Goal: Information Seeking & Learning: Learn about a topic

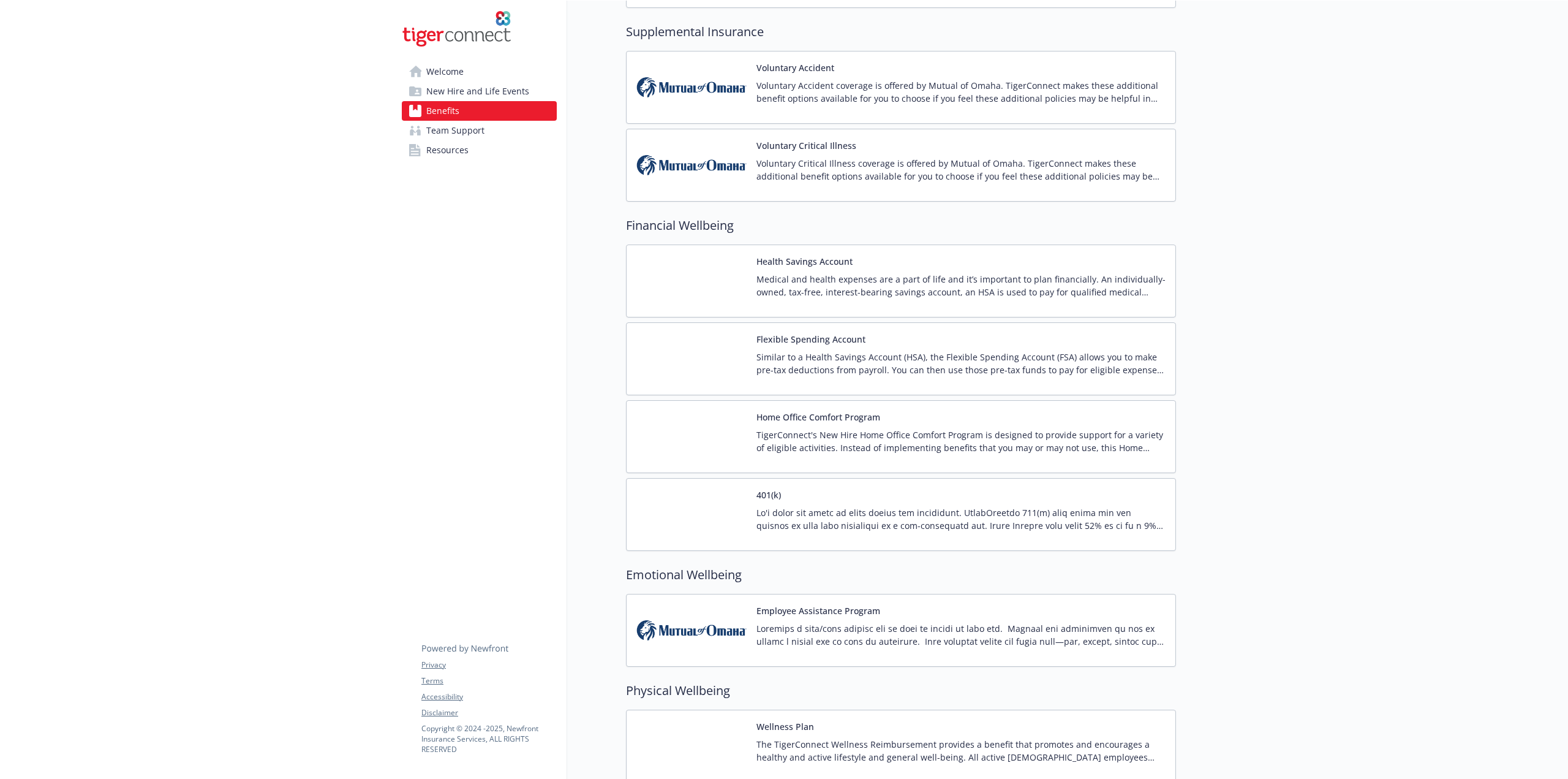
scroll to position [1409, 0]
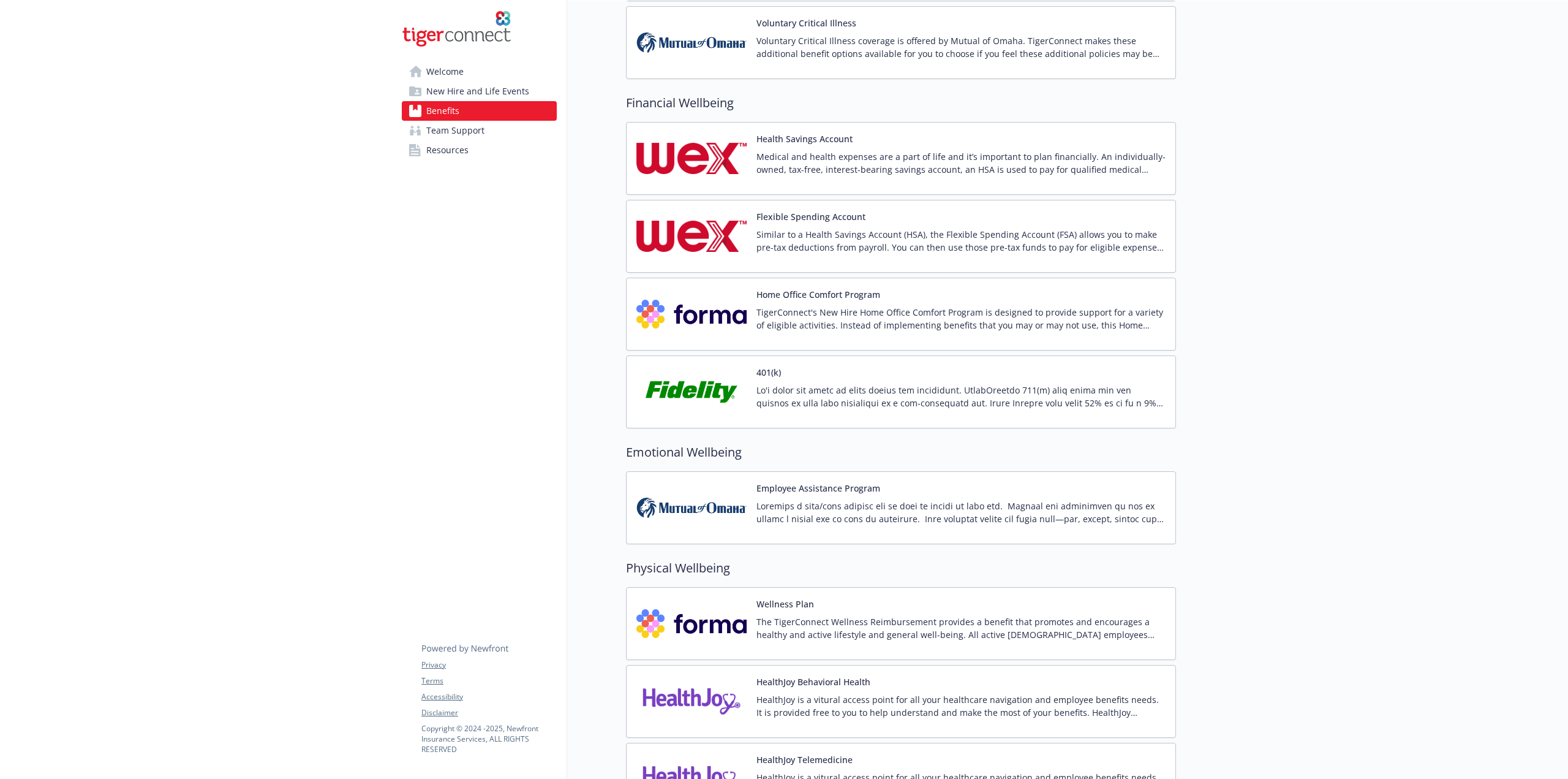
click at [707, 604] on img at bounding box center [691, 623] width 110 height 52
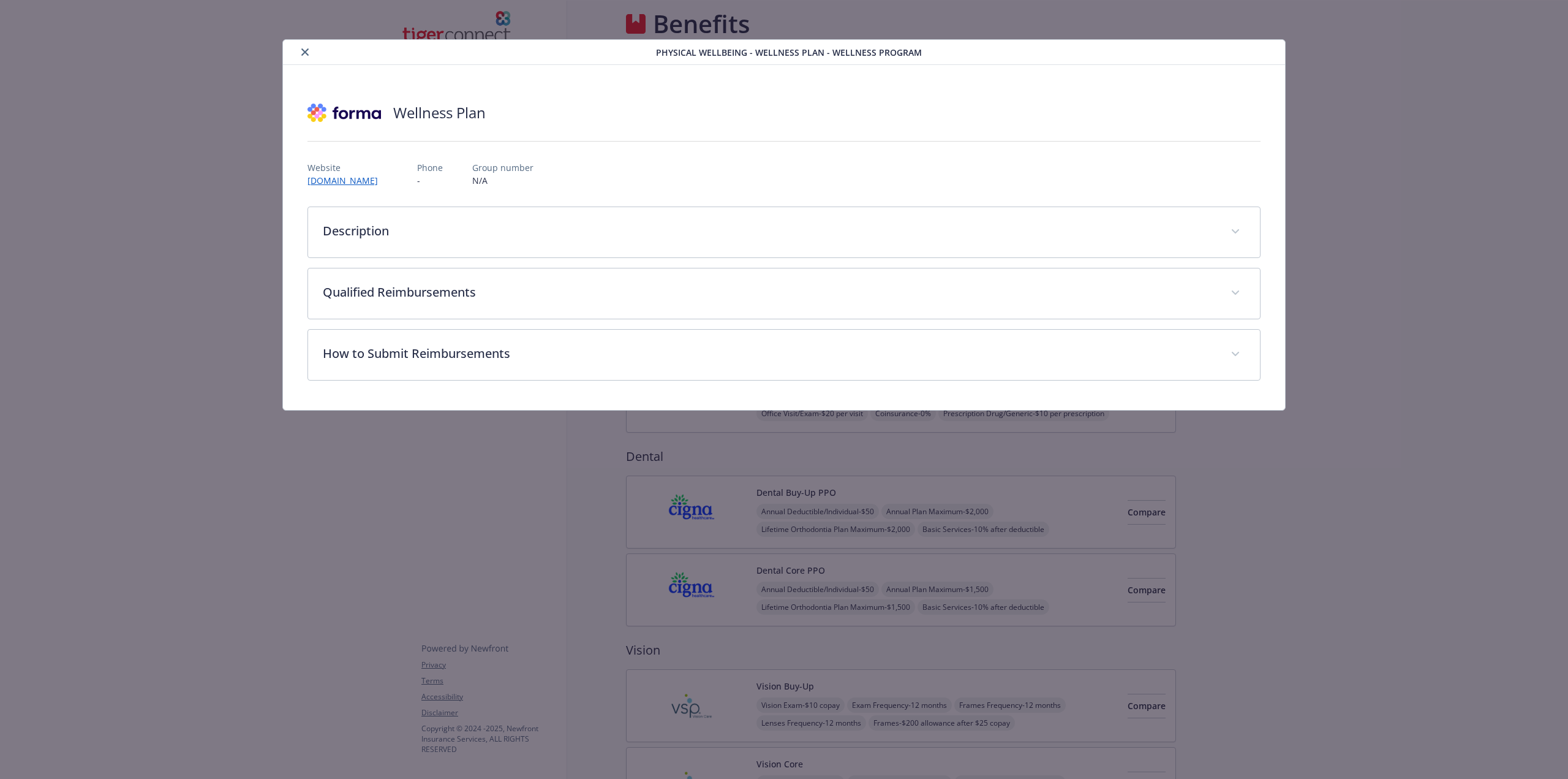
scroll to position [1409, 0]
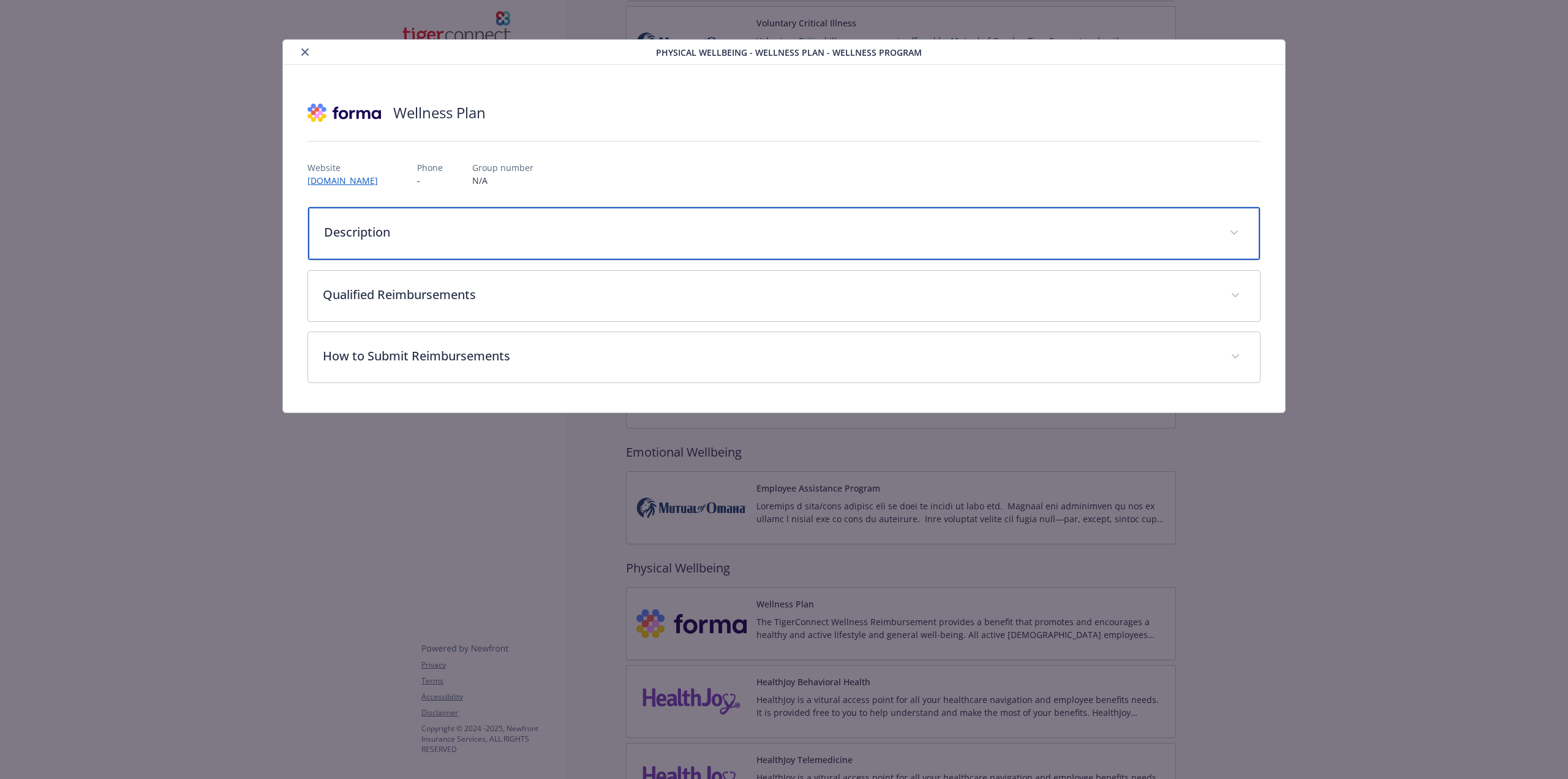
click at [469, 221] on div "Description" at bounding box center [784, 233] width 952 height 53
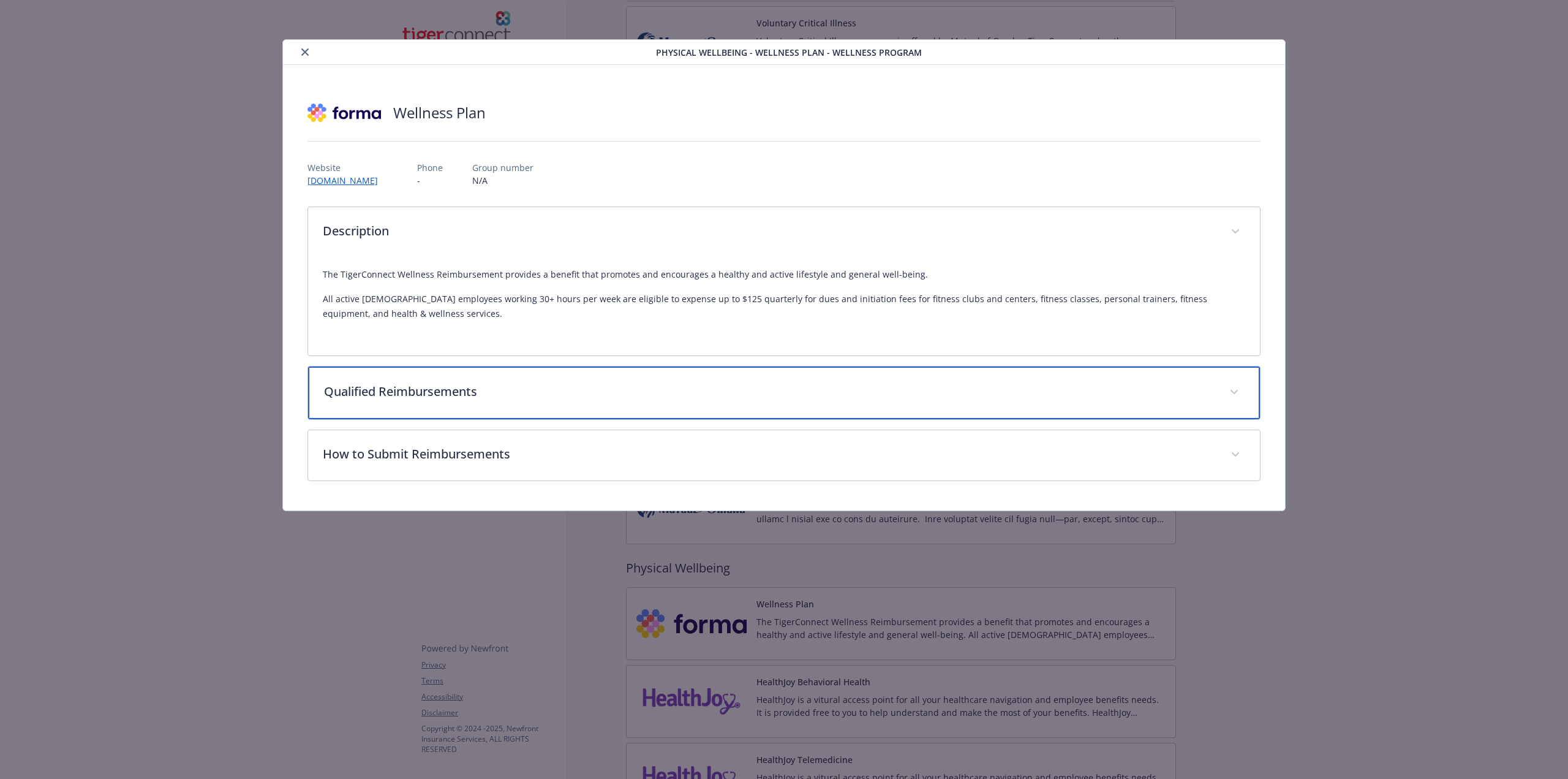
click at [394, 387] on p "Qualified Reimbursements" at bounding box center [770, 391] width 891 height 18
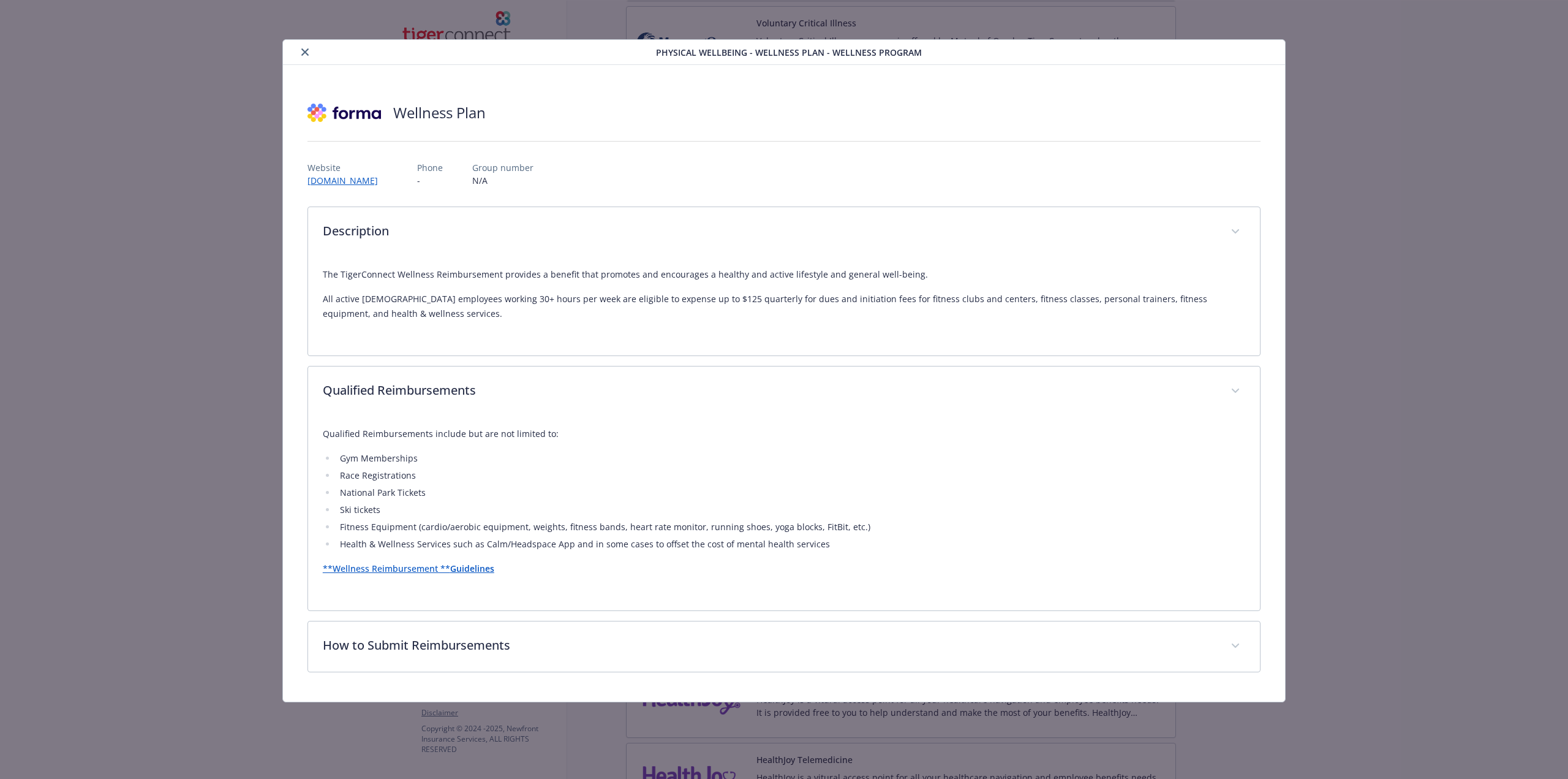
click at [428, 567] on link "**Wellness Reimbursement **" at bounding box center [387, 569] width 128 height 12
click at [305, 51] on icon "close" at bounding box center [305, 51] width 7 height 7
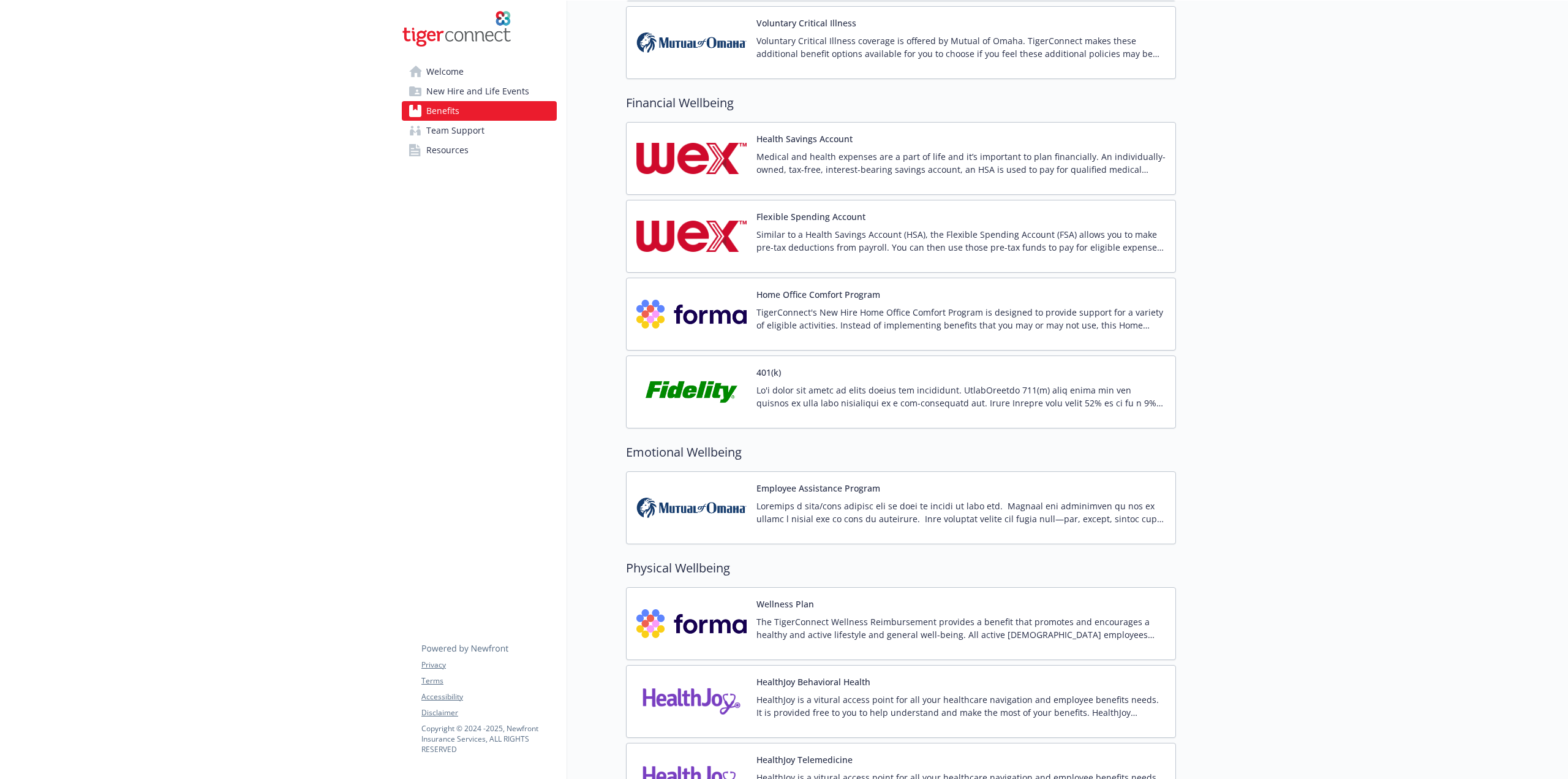
click at [837, 288] on button "Home Office Comfort Program" at bounding box center [819, 294] width 124 height 13
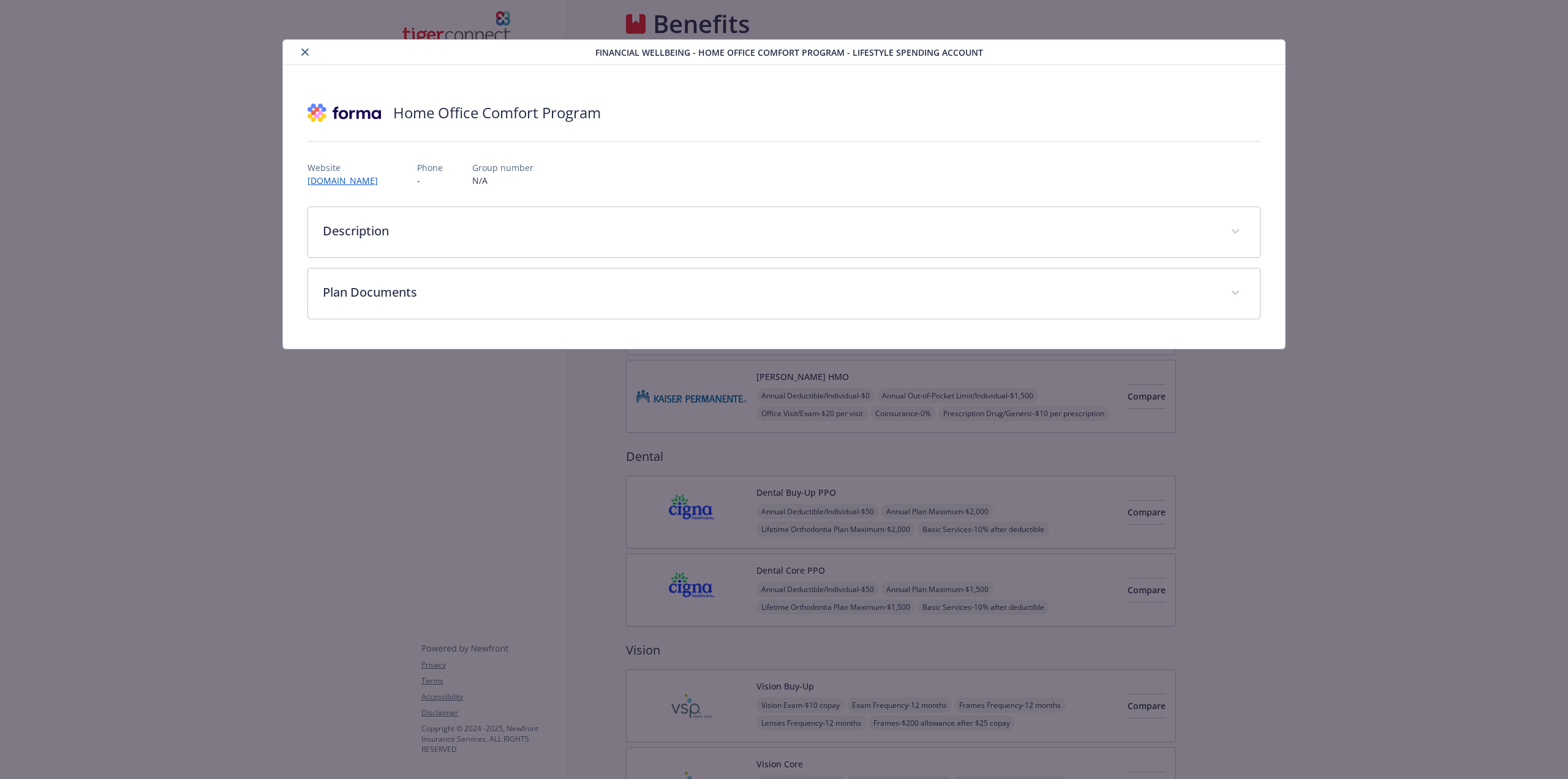
scroll to position [1409, 0]
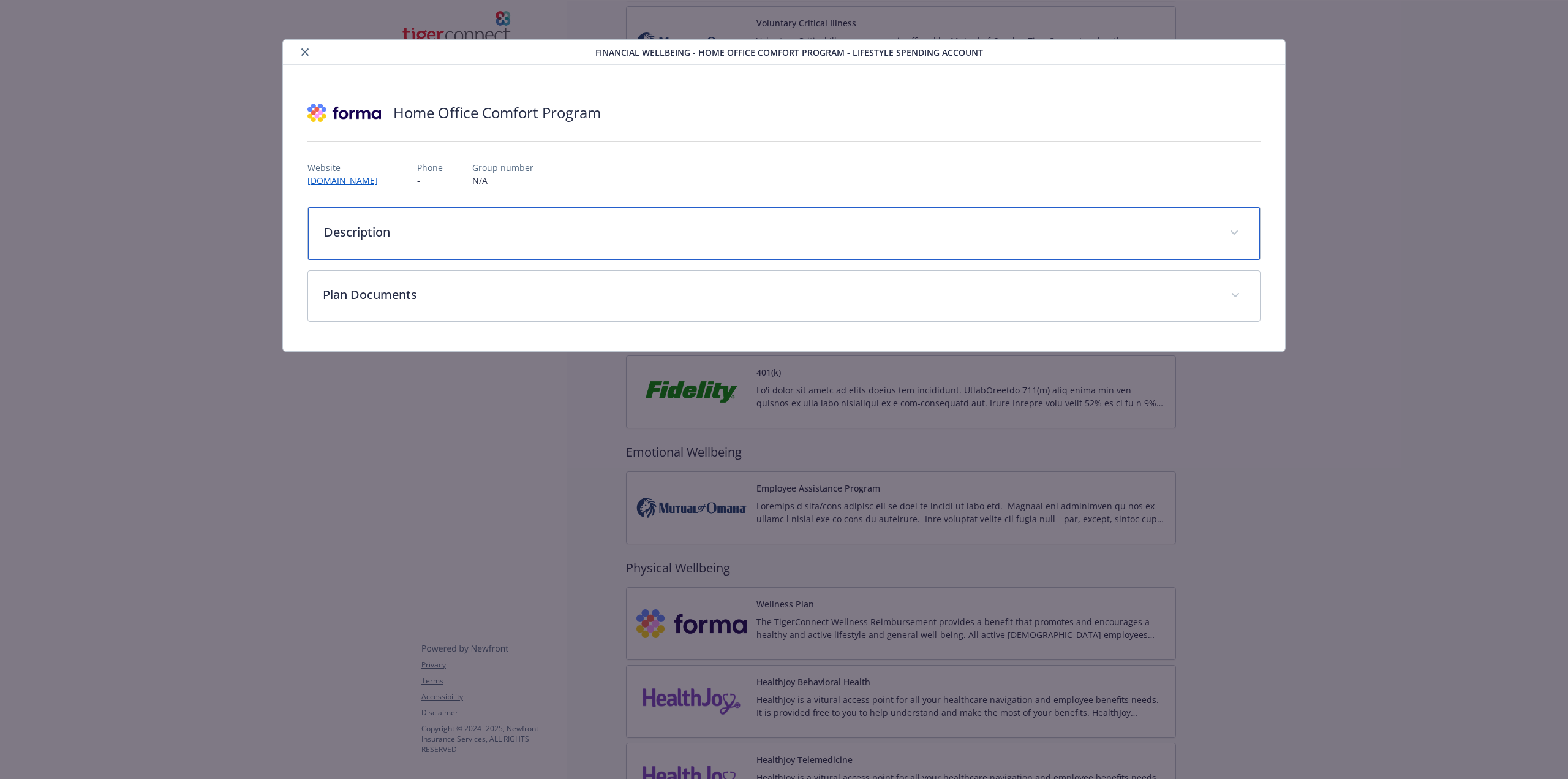
click at [374, 223] on p "Description" at bounding box center [770, 232] width 891 height 18
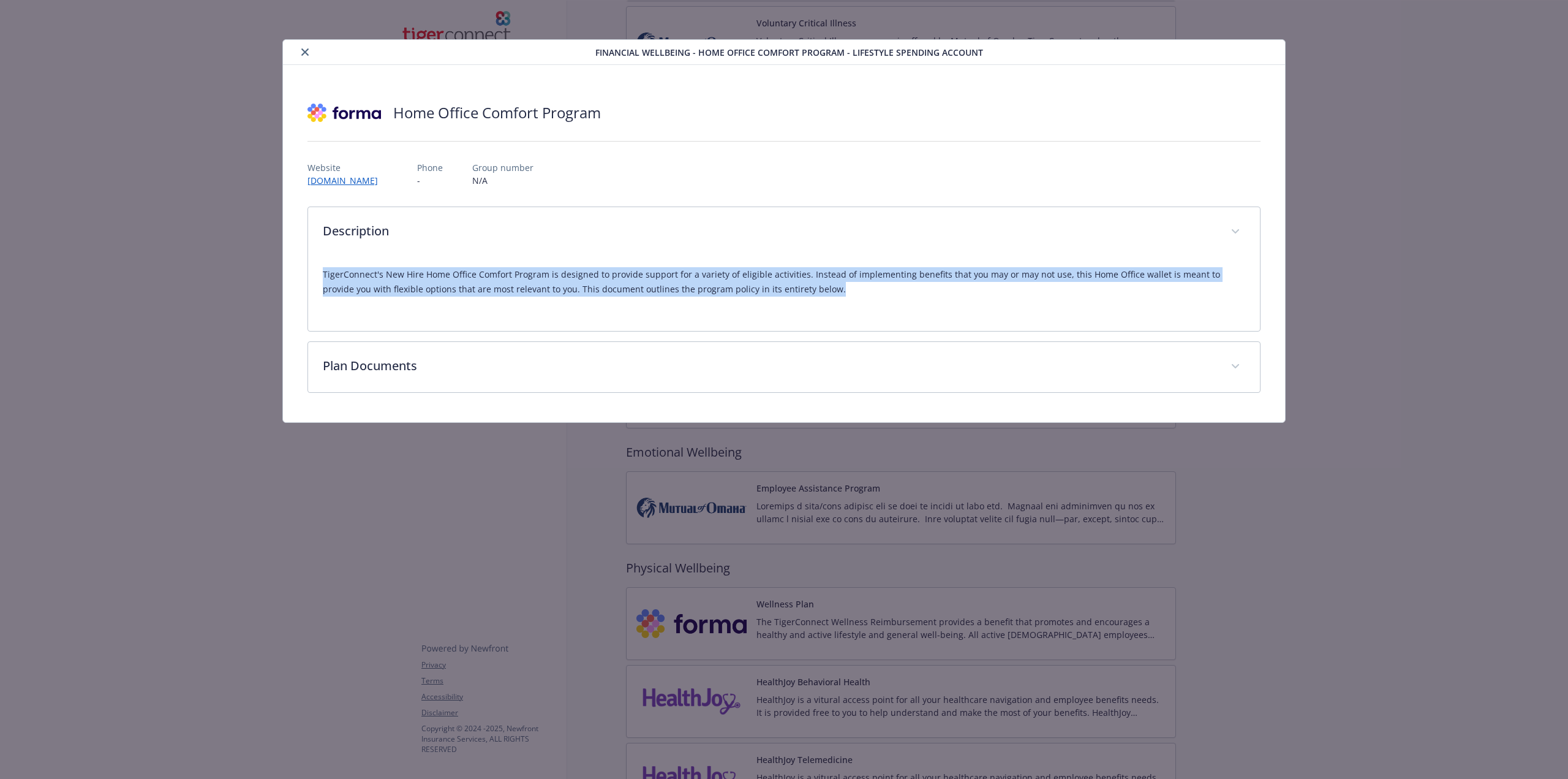
drag, startPoint x: 320, startPoint y: 274, endPoint x: 794, endPoint y: 296, distance: 474.5
click at [794, 296] on div "TigerConnect's New Hire Home Office Comfort Program is designed to provide supp…" at bounding box center [784, 294] width 952 height 74
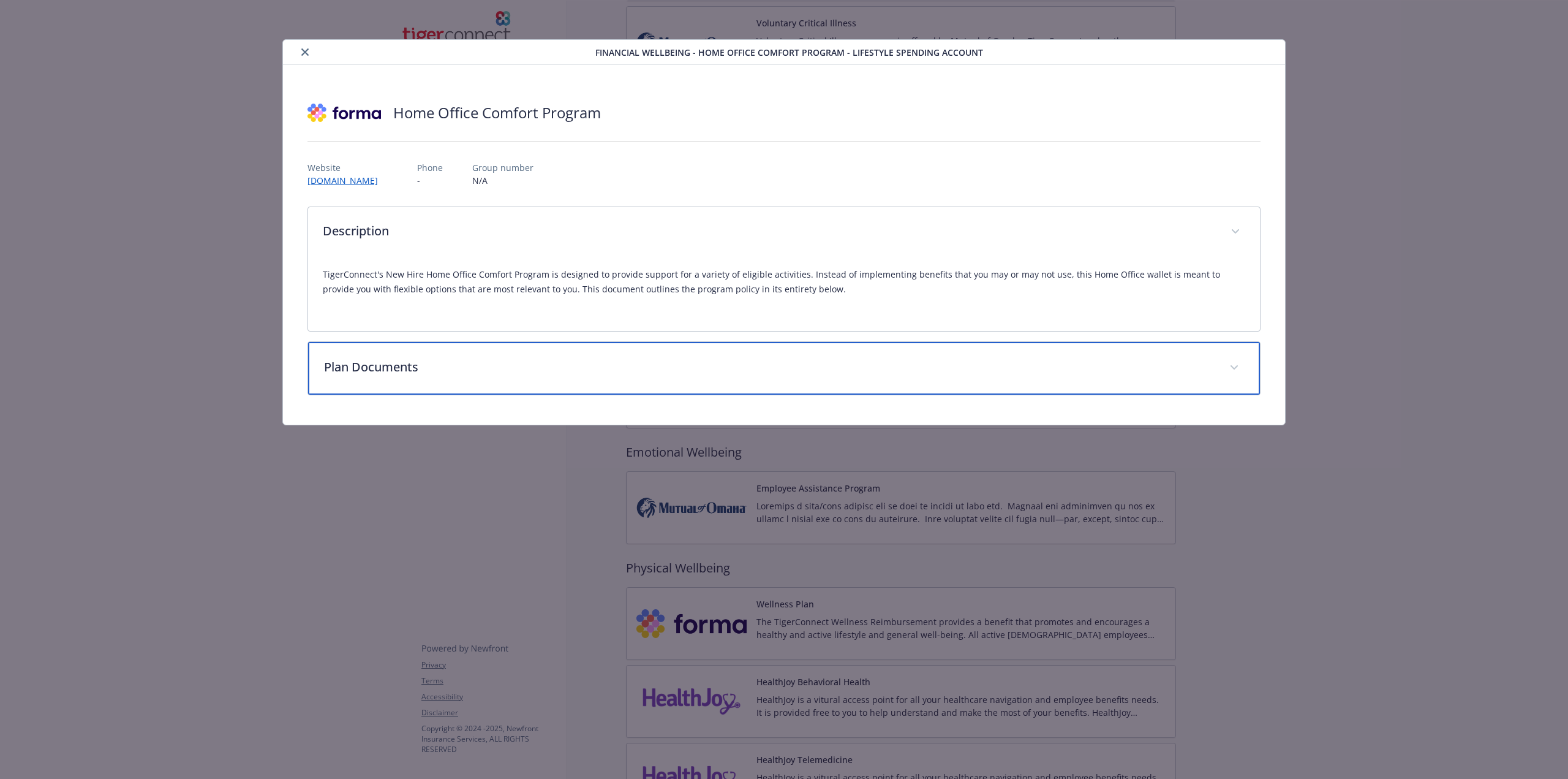
click at [486, 360] on p "Plan Documents" at bounding box center [770, 367] width 891 height 18
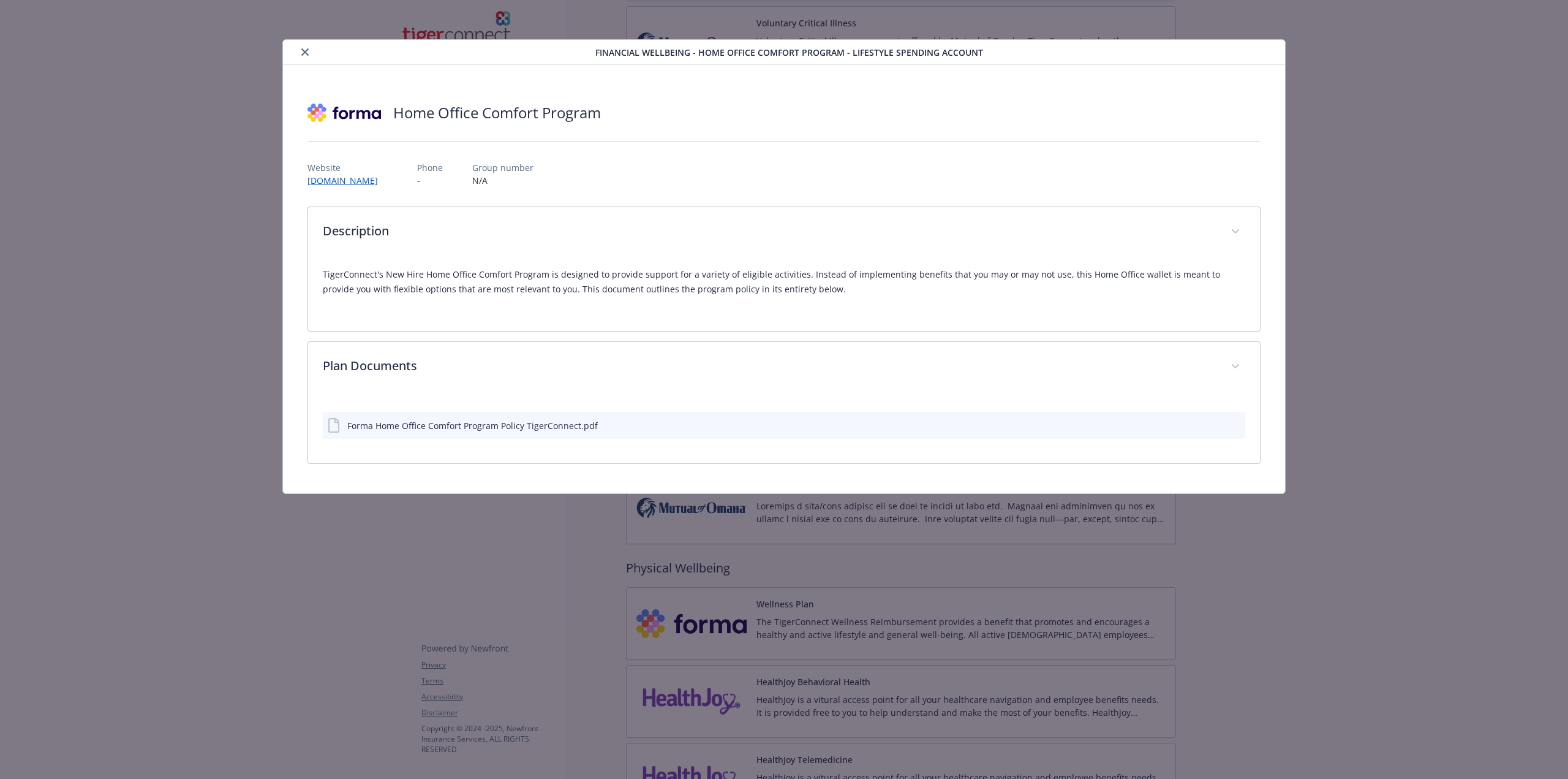
click at [1214, 421] on icon "download file" at bounding box center [1213, 424] width 10 height 10
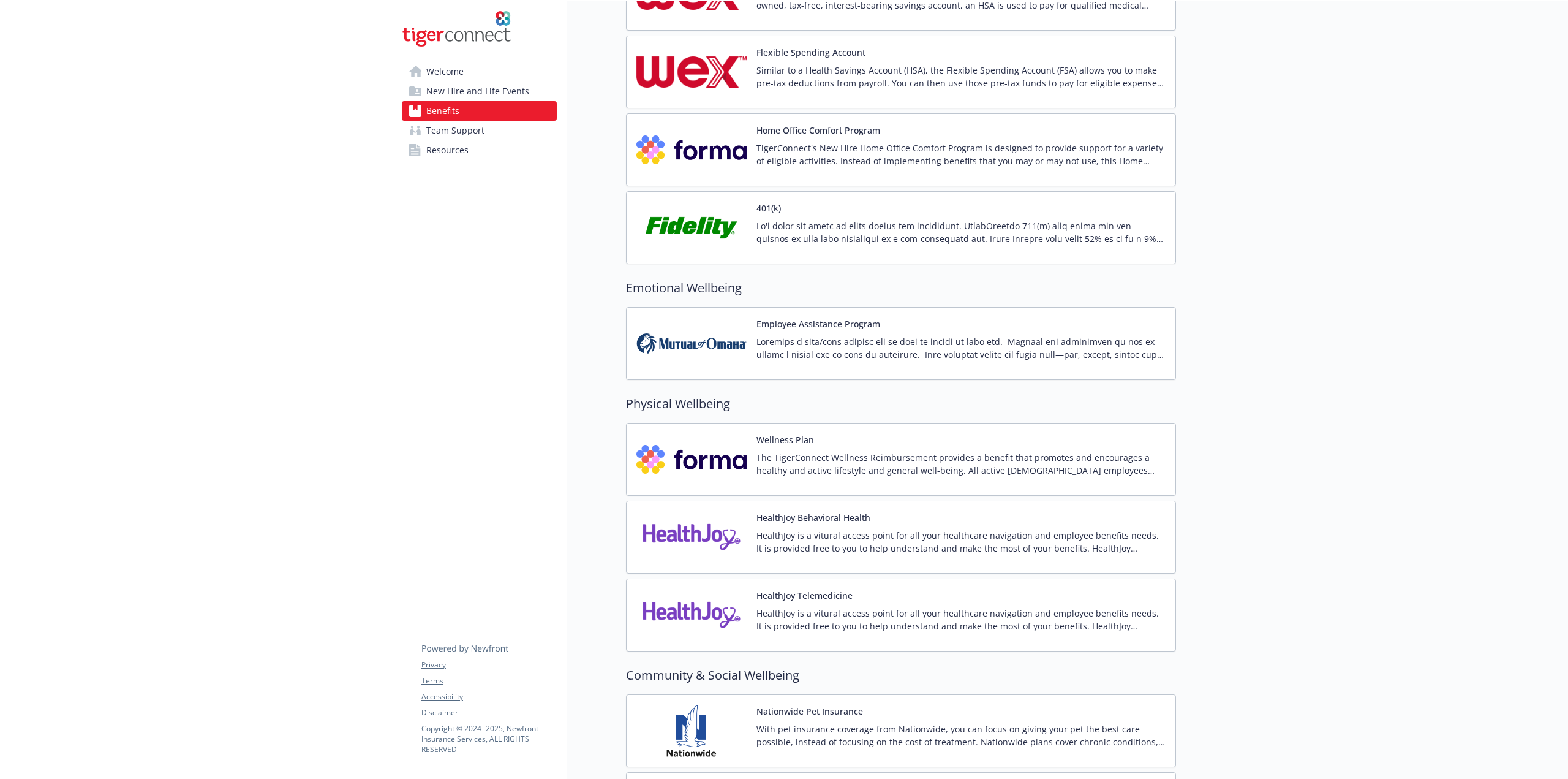
scroll to position [1725, 0]
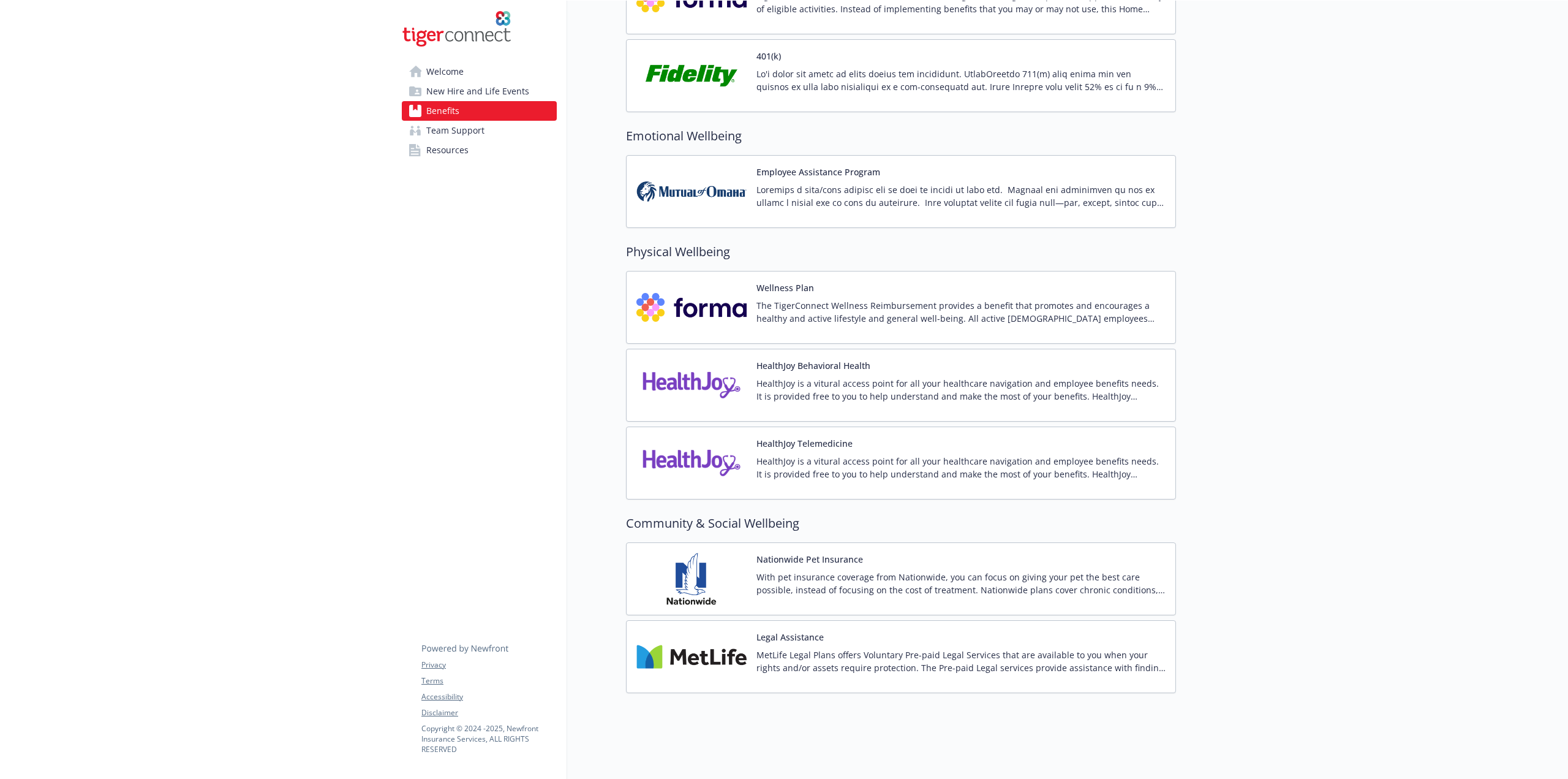
click at [464, 132] on span "Team Support" at bounding box center [455, 130] width 58 height 20
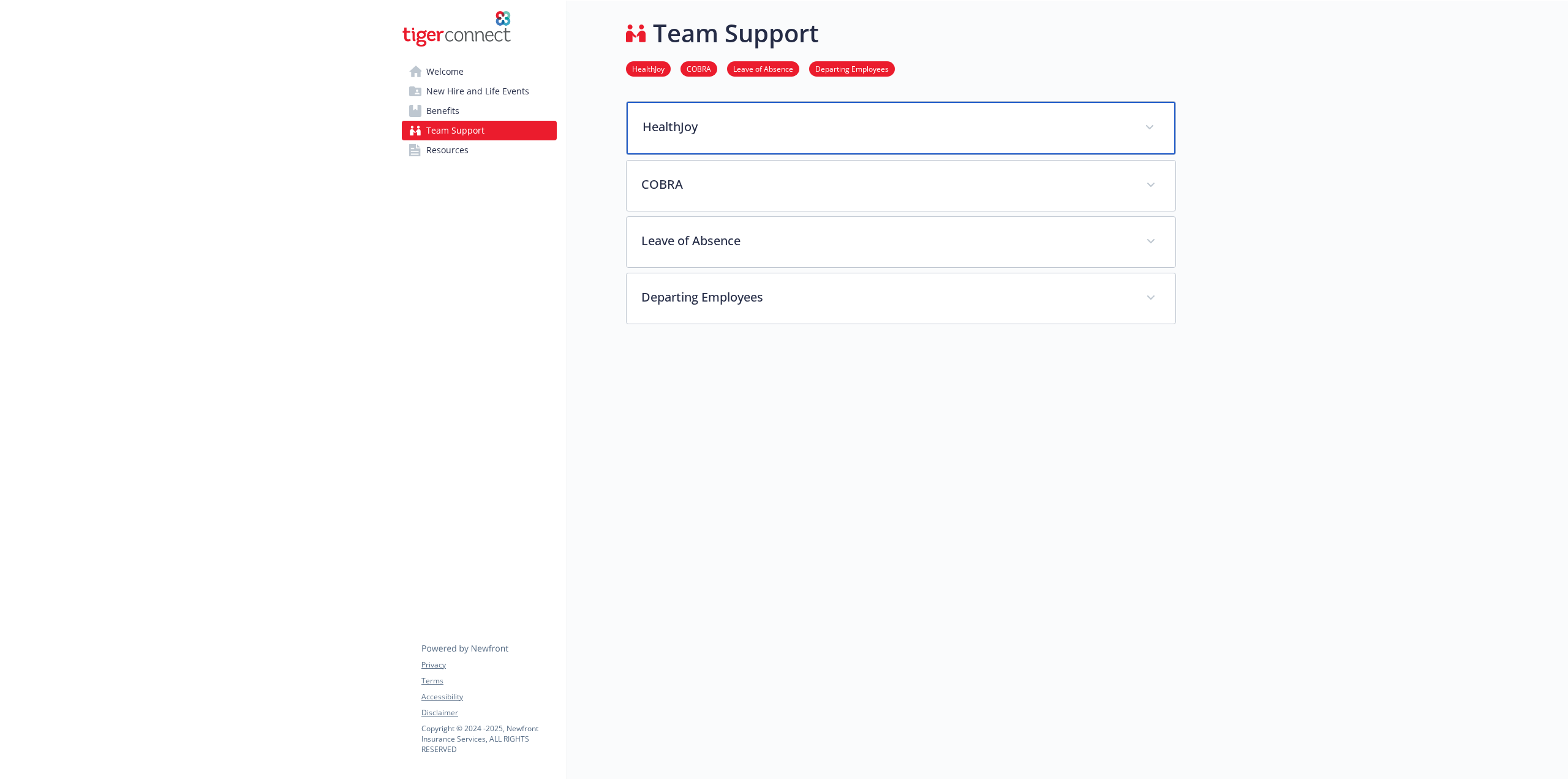
click at [987, 118] on p "HealthJoy" at bounding box center [886, 127] width 488 height 18
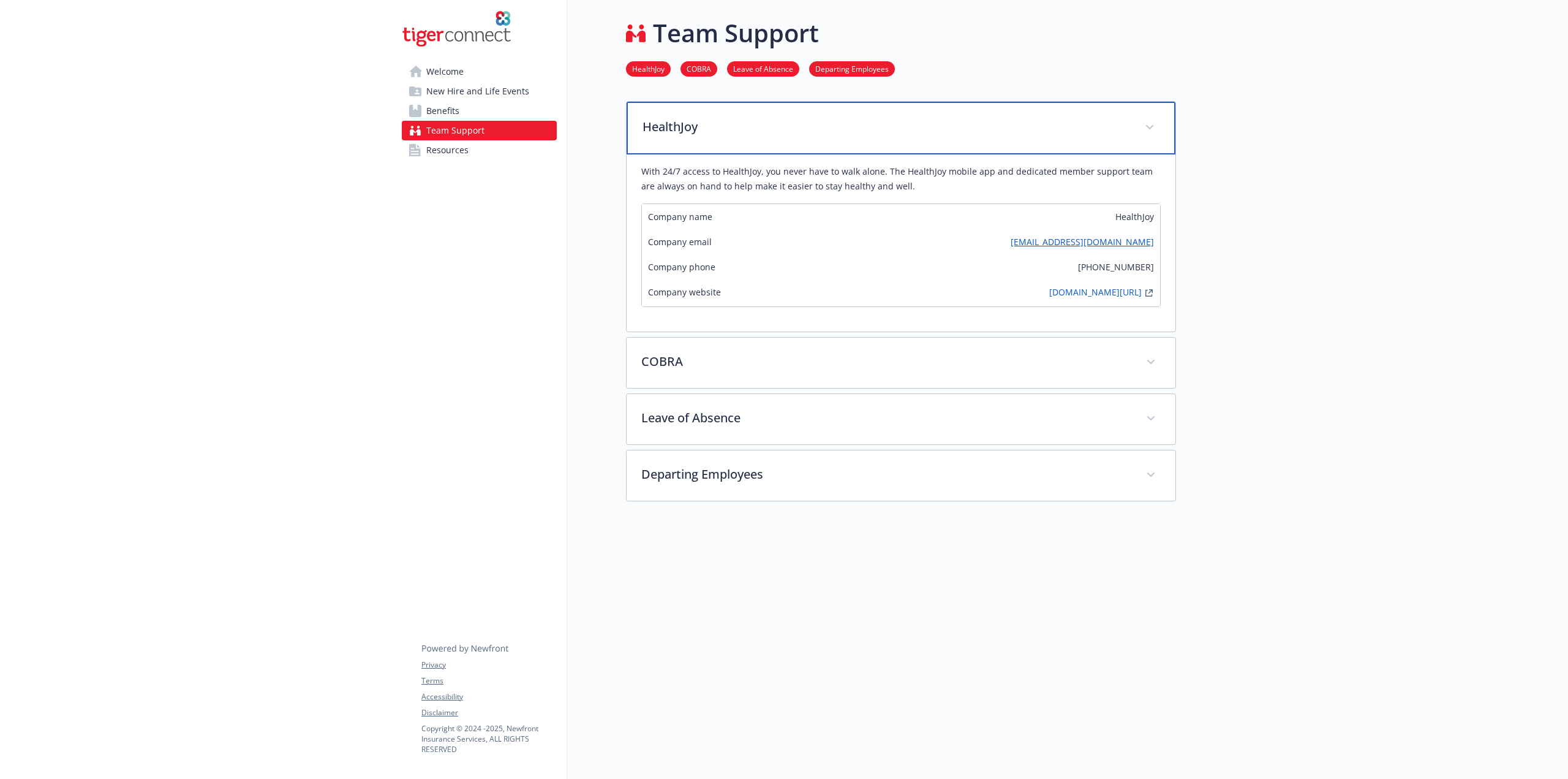
click at [977, 122] on p "HealthJoy" at bounding box center [886, 127] width 488 height 18
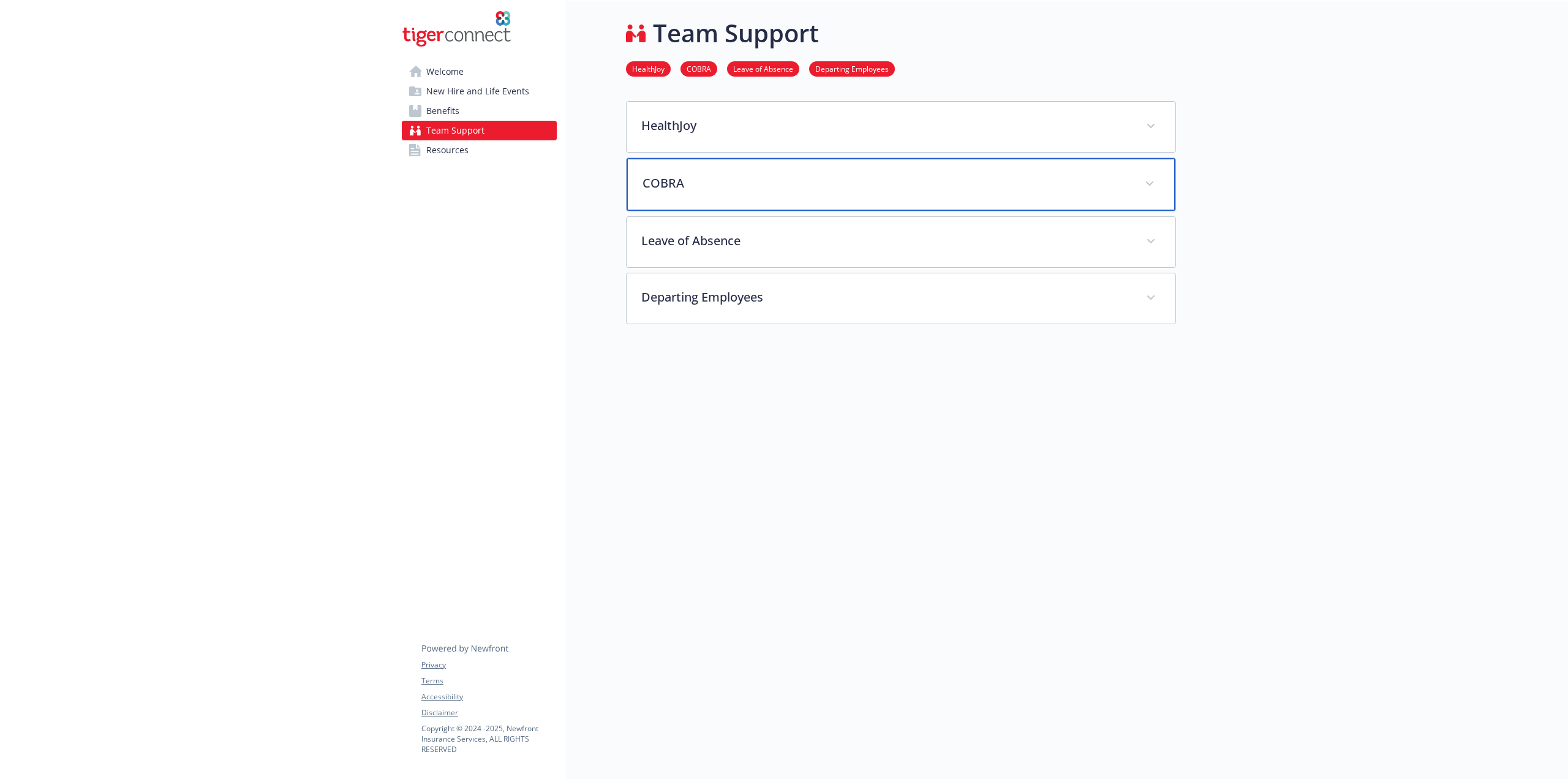
click at [882, 191] on div "COBRA" at bounding box center [901, 184] width 549 height 53
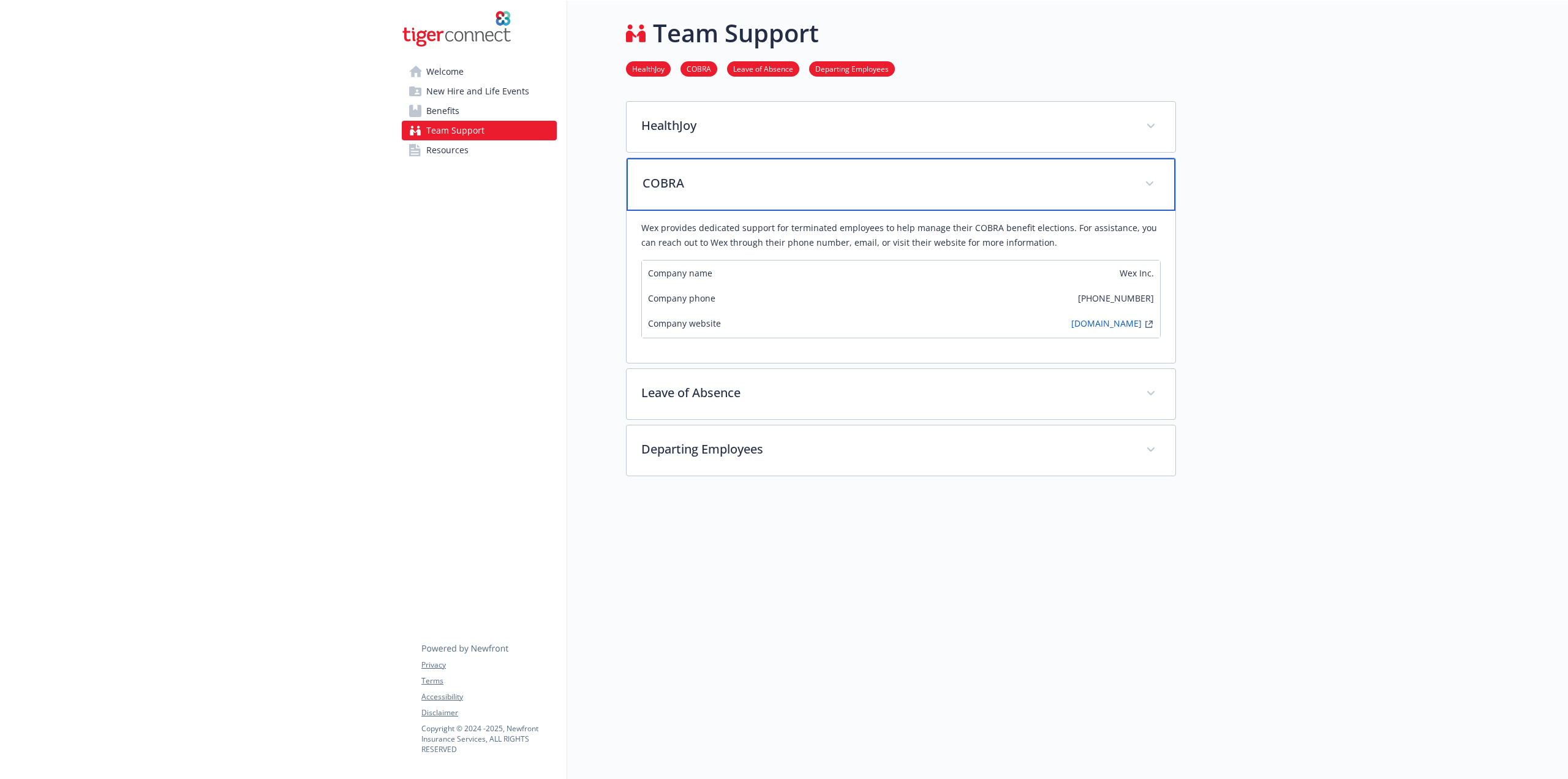
click at [897, 184] on div "COBRA" at bounding box center [901, 184] width 549 height 53
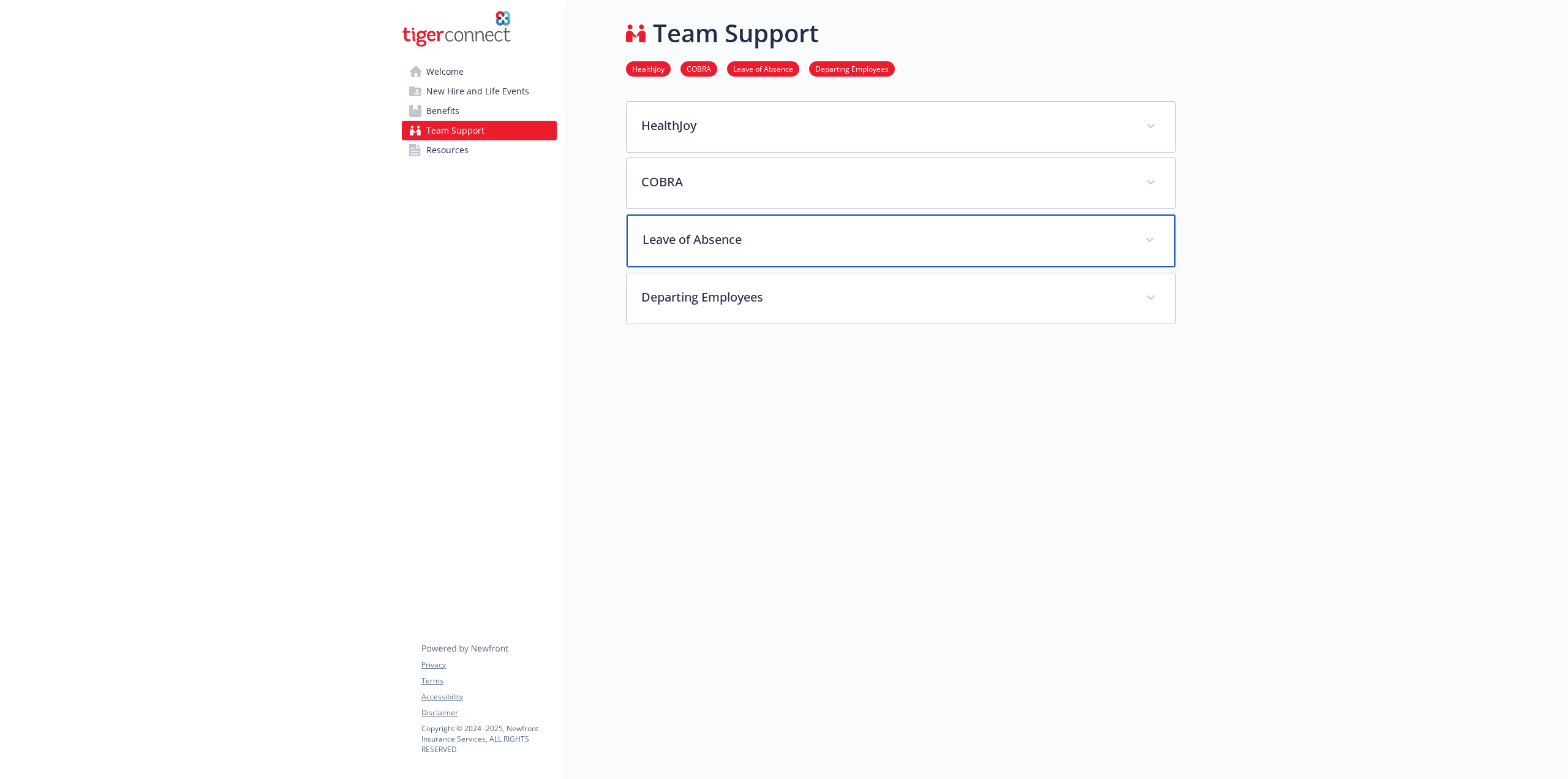
click at [851, 237] on p "Leave of Absence" at bounding box center [886, 240] width 488 height 18
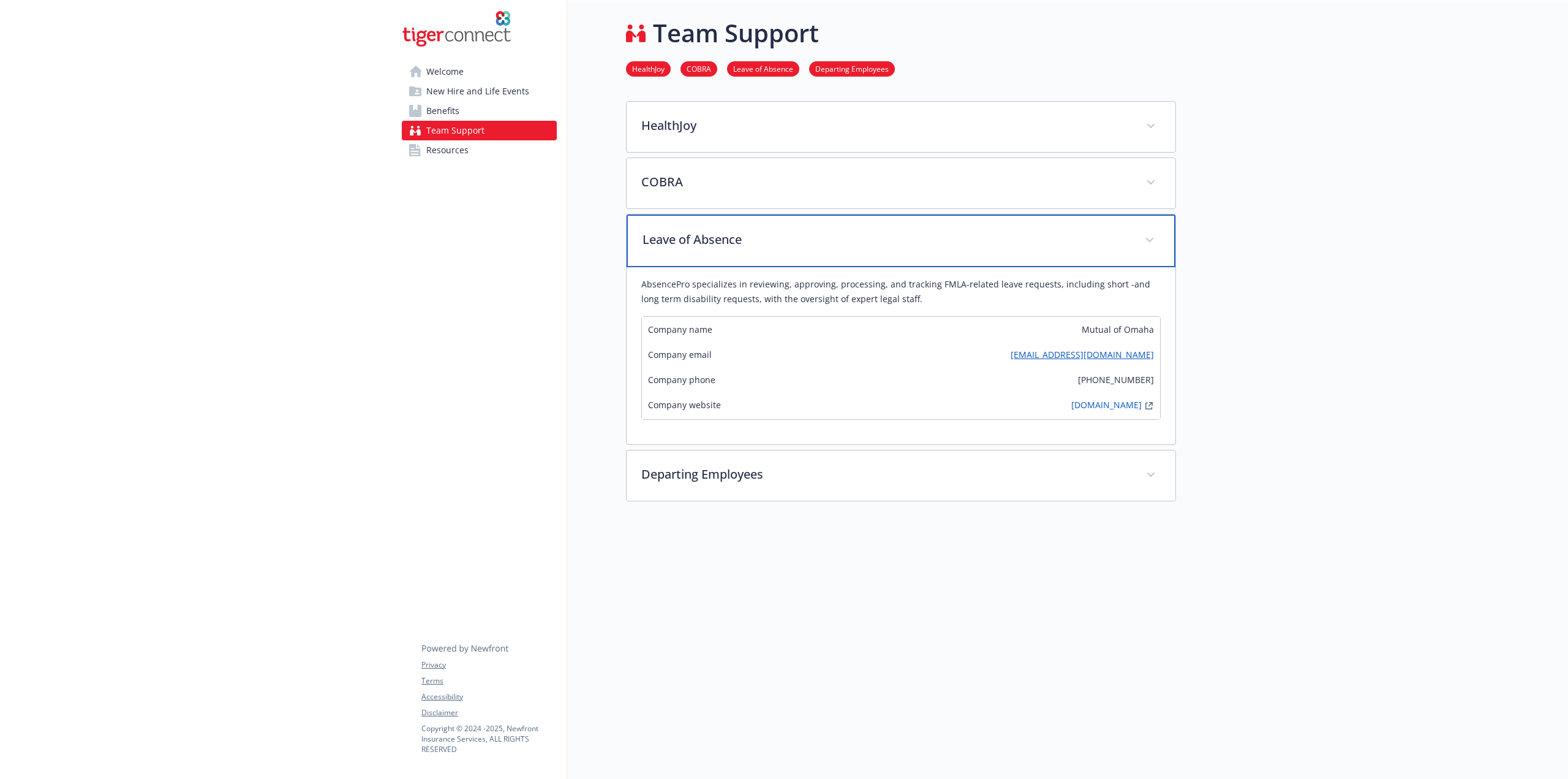
click at [851, 237] on p "Leave of Absence" at bounding box center [886, 240] width 488 height 18
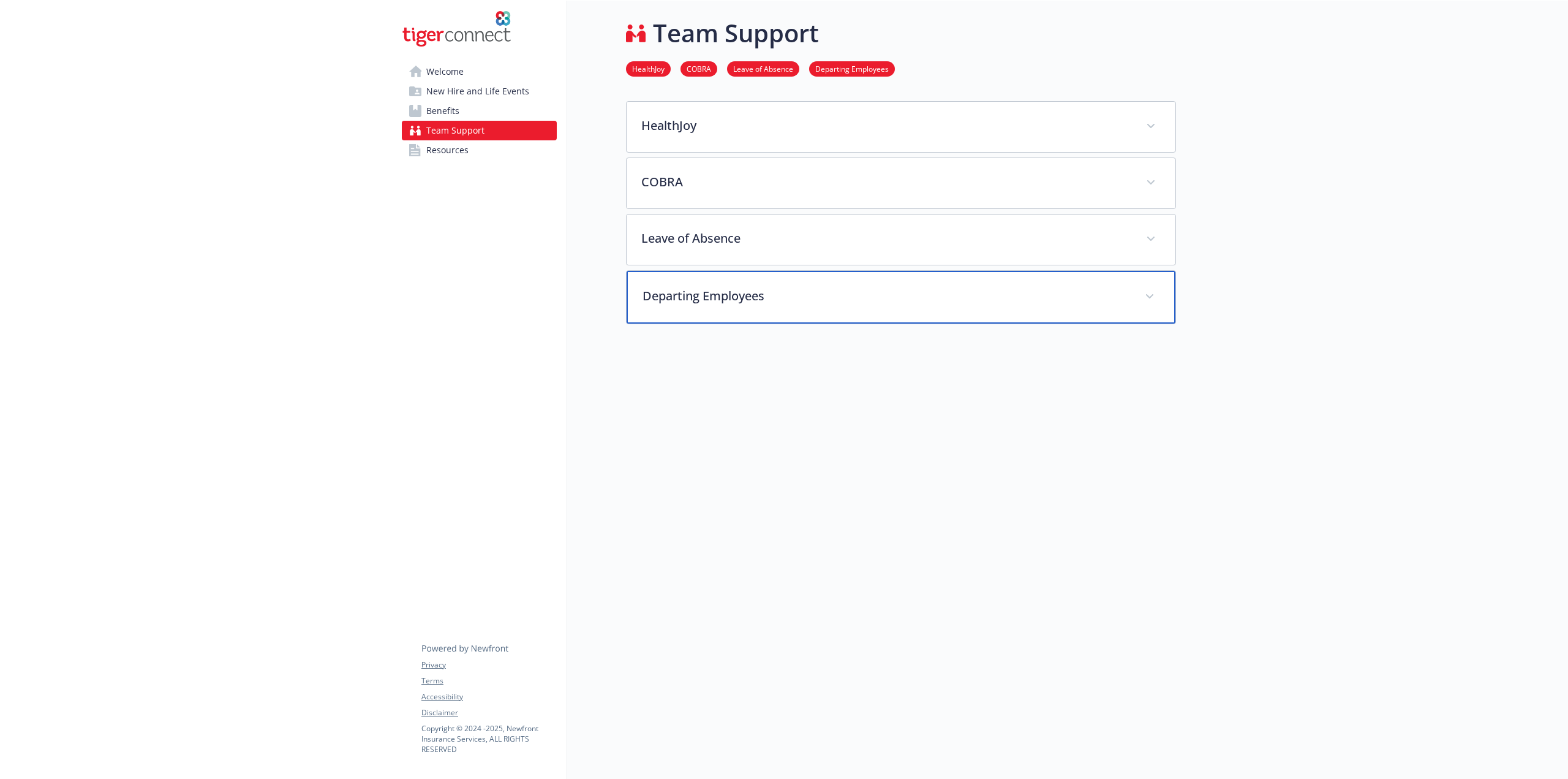
click at [800, 304] on div "Departing Employees" at bounding box center [901, 297] width 549 height 53
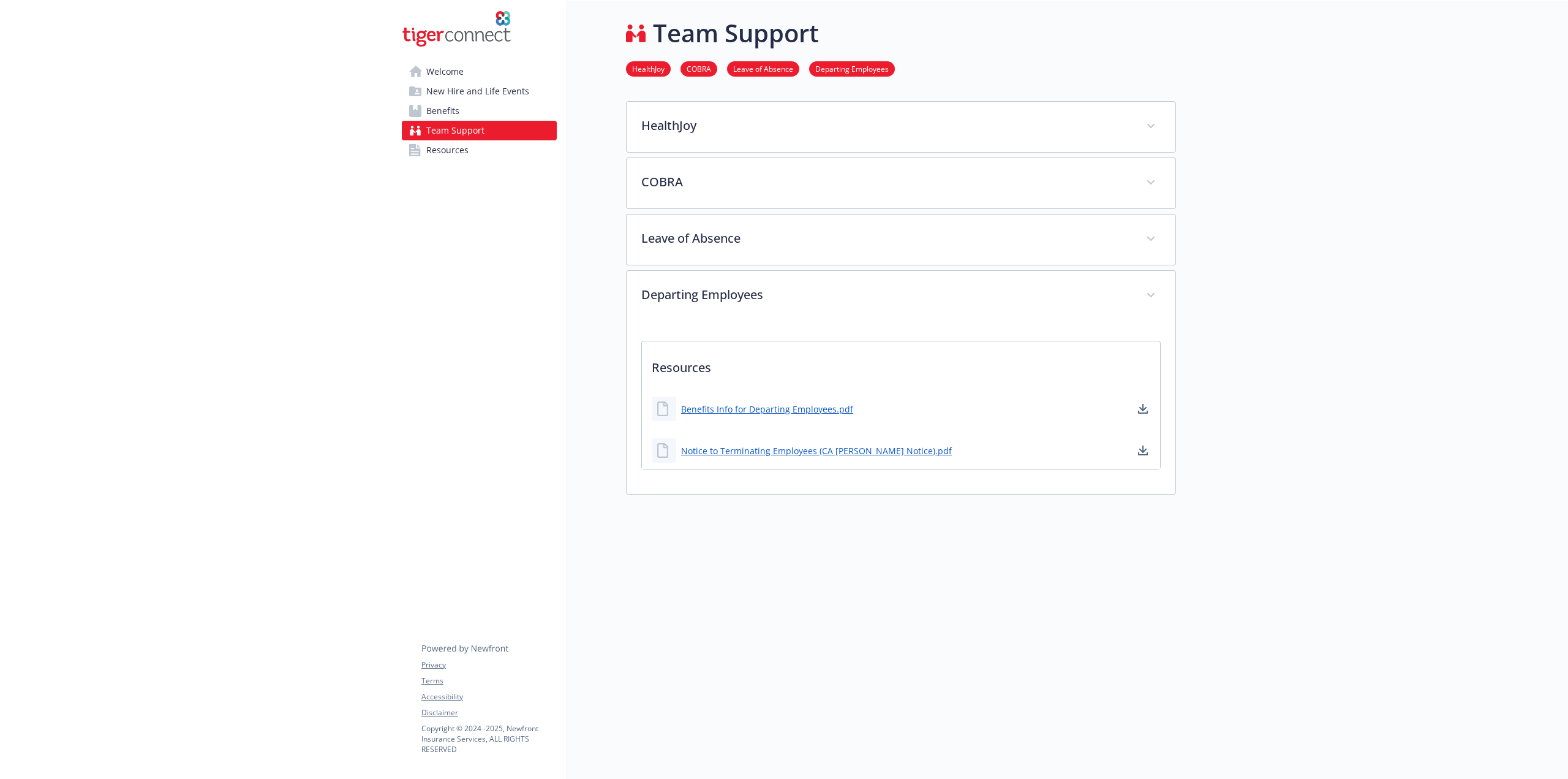
click at [459, 145] on span "Resources" at bounding box center [447, 150] width 42 height 20
